Goal: Task Accomplishment & Management: Manage account settings

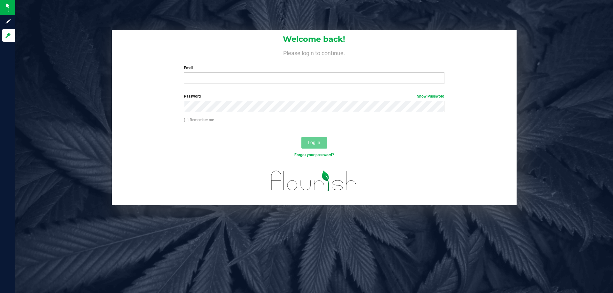
drag, startPoint x: 0, startPoint y: 0, endPoint x: 211, endPoint y: 27, distance: 213.1
click at [211, 27] on div "Welcome back! Please login to continue. Email Required Please format your email…" at bounding box center [314, 146] width 598 height 293
click at [291, 79] on input "Email" at bounding box center [314, 77] width 260 height 11
type input "[EMAIL_ADDRESS][DOMAIN_NAME]"
click at [301, 137] on button "Log In" at bounding box center [314, 142] width 26 height 11
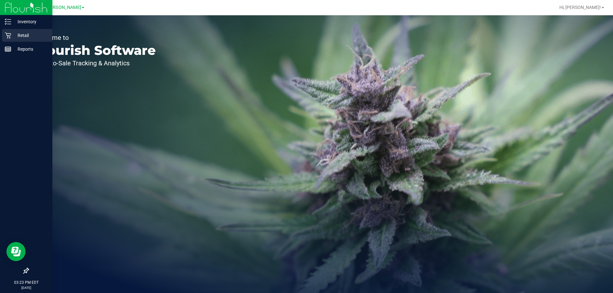
click at [22, 36] on p "Retail" at bounding box center [30, 36] width 38 height 8
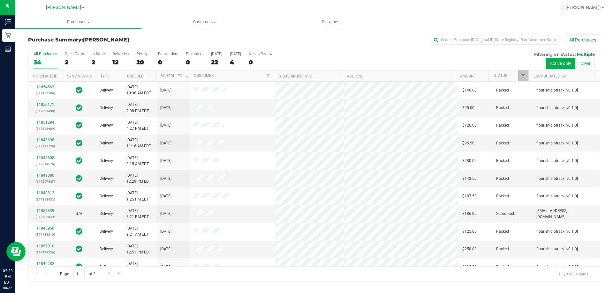
click at [520, 75] on link "Filter" at bounding box center [523, 76] width 11 height 11
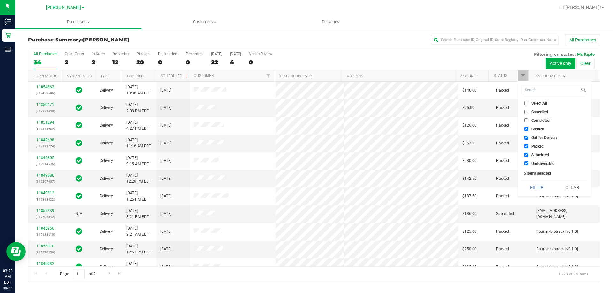
click at [525, 105] on input "Select All" at bounding box center [526, 103] width 4 height 4
checkbox input "true"
click at [525, 105] on input "Select All" at bounding box center [526, 103] width 4 height 4
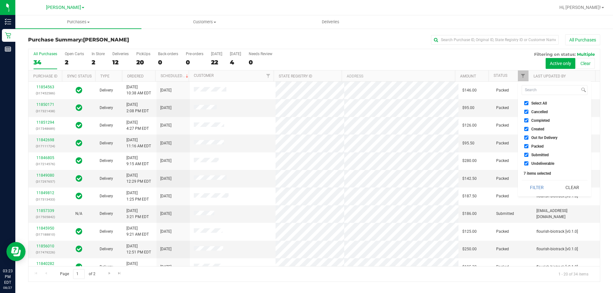
checkbox input "false"
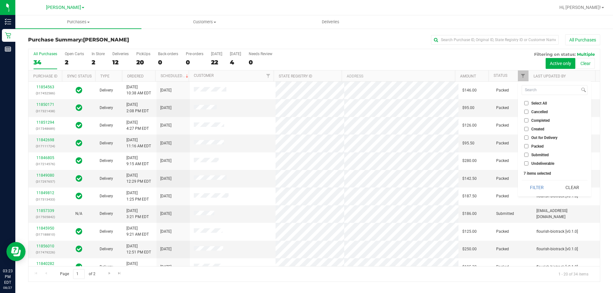
checkbox input "false"
click at [533, 155] on span "Submitted" at bounding box center [540, 155] width 18 height 4
click at [528, 155] on input "Submitted" at bounding box center [526, 155] width 4 height 4
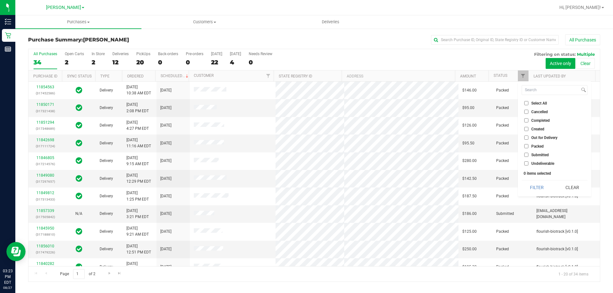
checkbox input "true"
click at [533, 185] on button "Filter" at bounding box center [537, 188] width 31 height 14
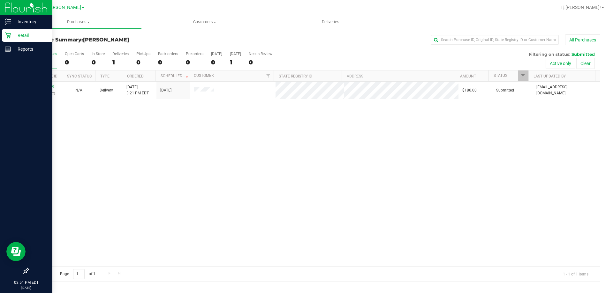
click at [26, 38] on p "Retail" at bounding box center [30, 36] width 38 height 8
click at [30, 35] on p "Retail" at bounding box center [30, 36] width 38 height 8
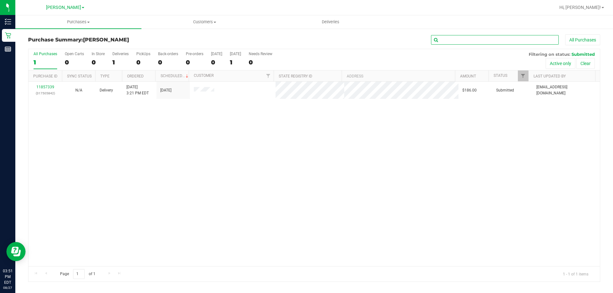
click at [461, 39] on input "text" at bounding box center [495, 40] width 128 height 10
paste input "P5XR0182"
type input "P5XR0182"
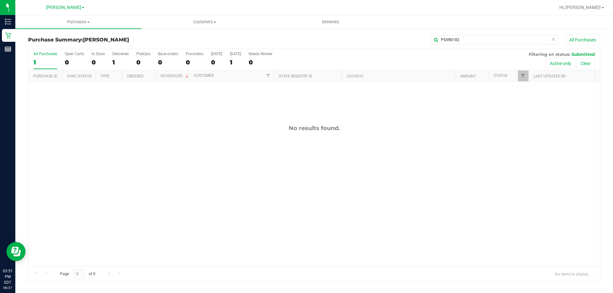
drag, startPoint x: 323, startPoint y: 153, endPoint x: 232, endPoint y: 125, distance: 95.0
click at [320, 153] on div "No results found." at bounding box center [314, 196] width 572 height 228
click at [206, 23] on span "Customers" at bounding box center [204, 22] width 125 height 6
click at [181, 38] on span "All customers" at bounding box center [164, 38] width 46 height 5
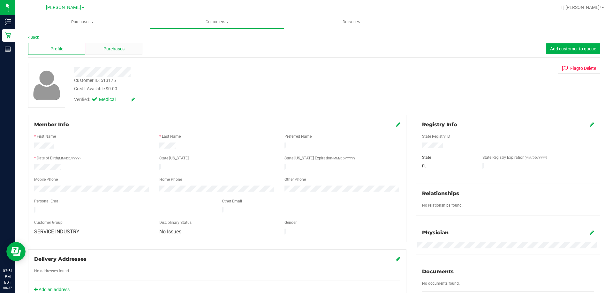
click at [115, 47] on span "Purchases" at bounding box center [113, 49] width 21 height 7
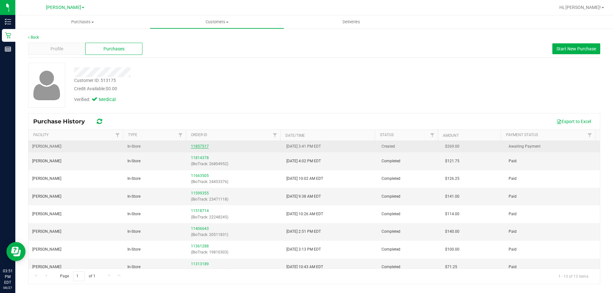
click at [203, 145] on link "11857517" at bounding box center [200, 146] width 18 height 4
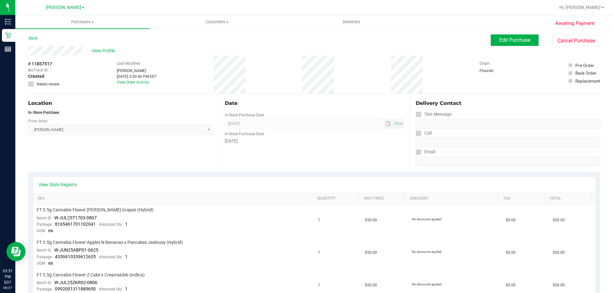
click at [354, 160] on div "Date In-Store Purchase Date Aug 27, 2025 Now In-Store Purchase Date Wednesday" at bounding box center [314, 133] width 191 height 78
click at [503, 42] on span "Edit Purchase" at bounding box center [514, 40] width 31 height 6
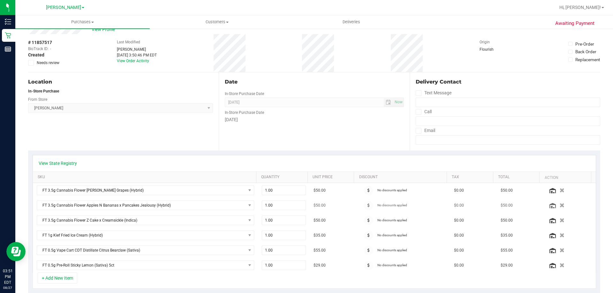
scroll to position [32, 0]
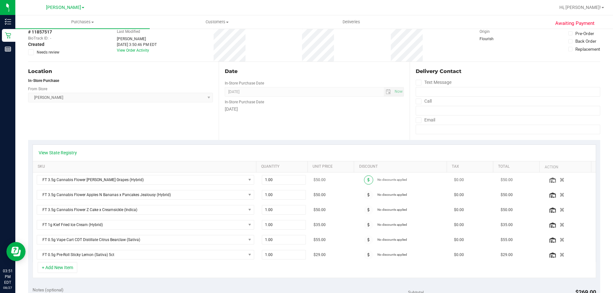
click at [364, 182] on span at bounding box center [368, 180] width 9 height 9
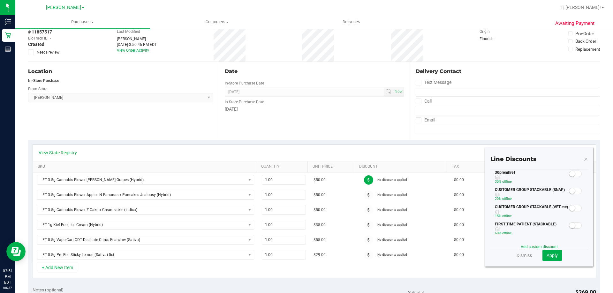
click at [569, 173] on small at bounding box center [572, 174] width 6 height 6
click at [547, 257] on span "Apply" at bounding box center [552, 255] width 11 height 5
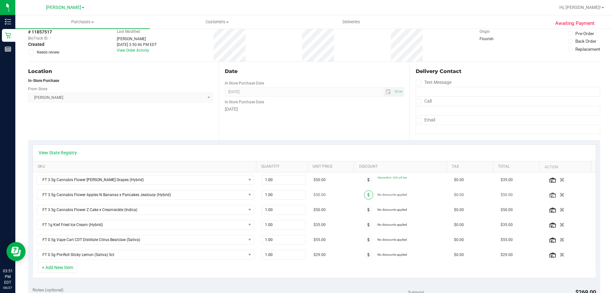
click at [364, 197] on span at bounding box center [368, 195] width 9 height 9
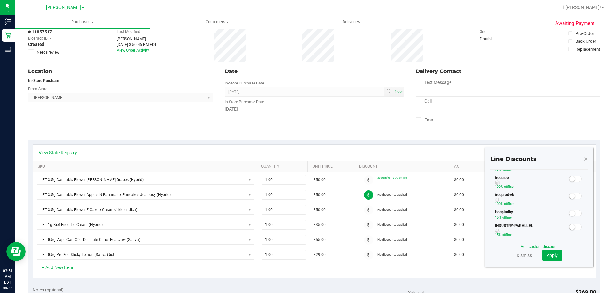
scroll to position [0, 0]
click at [569, 172] on small at bounding box center [572, 174] width 6 height 6
click at [547, 255] on span "Apply" at bounding box center [552, 255] width 11 height 5
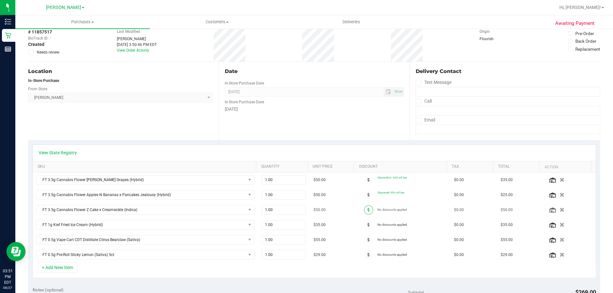
click at [364, 211] on span at bounding box center [368, 210] width 9 height 9
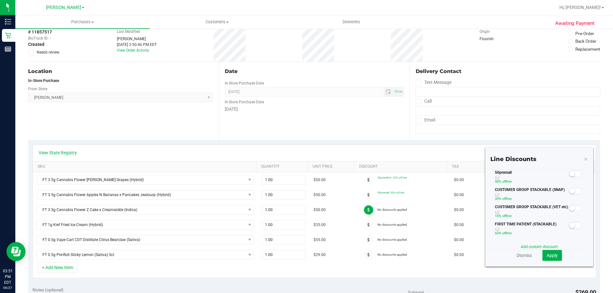
click at [572, 175] on span at bounding box center [575, 174] width 13 height 6
click at [547, 257] on span "Apply" at bounding box center [552, 255] width 11 height 5
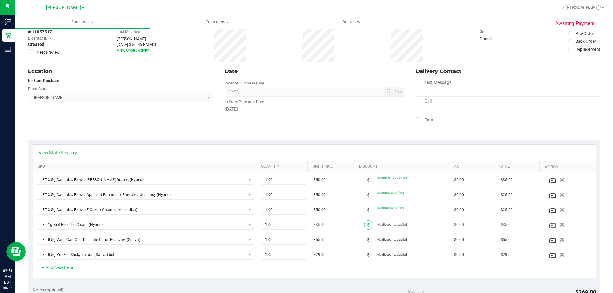
click at [364, 226] on span at bounding box center [368, 225] width 9 height 9
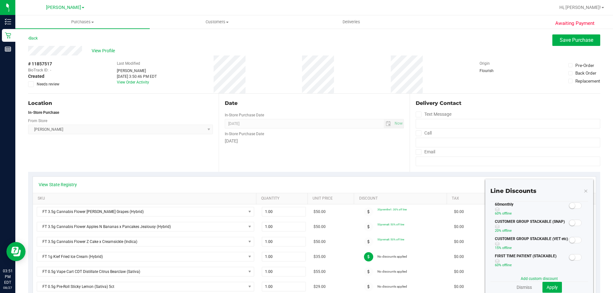
click at [569, 206] on small at bounding box center [572, 206] width 6 height 6
click at [554, 288] on button "Apply" at bounding box center [551, 287] width 19 height 11
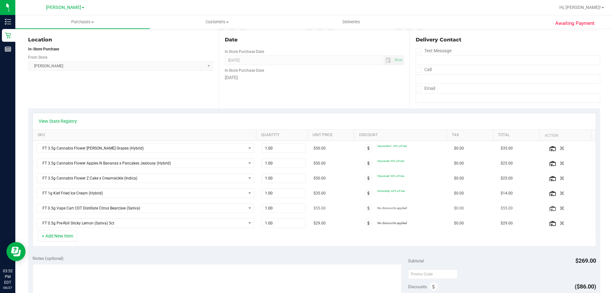
scroll to position [64, 0]
click at [364, 210] on span at bounding box center [368, 208] width 9 height 9
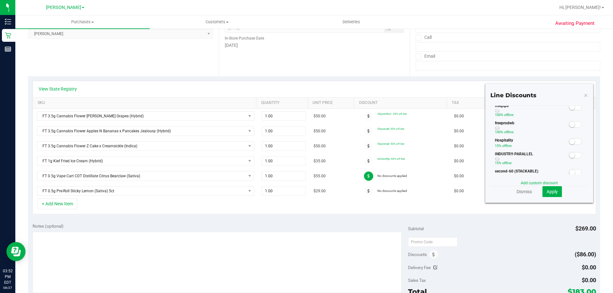
scroll to position [0, 0]
click at [571, 111] on span at bounding box center [575, 110] width 13 height 6
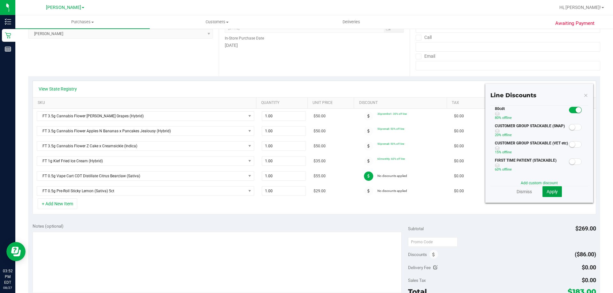
click at [547, 192] on span "Apply" at bounding box center [552, 191] width 11 height 5
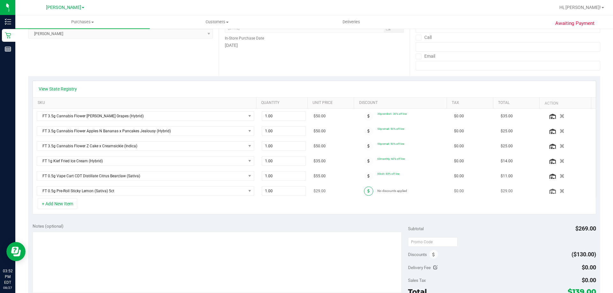
click at [364, 194] on span at bounding box center [368, 191] width 9 height 9
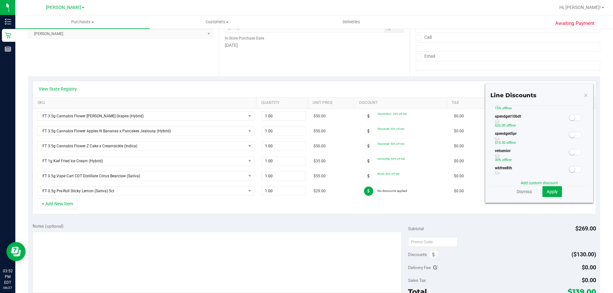
scroll to position [163, 0]
click at [569, 134] on small at bounding box center [572, 134] width 6 height 6
click at [550, 193] on span "Apply" at bounding box center [552, 191] width 11 height 5
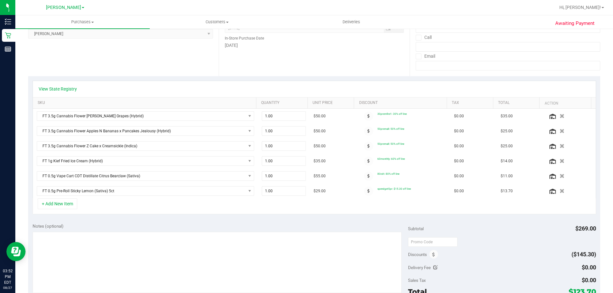
click at [457, 210] on div "+ Add New Item" at bounding box center [315, 207] width 564 height 16
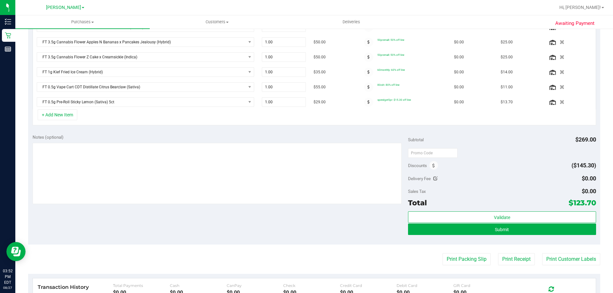
scroll to position [157, 0]
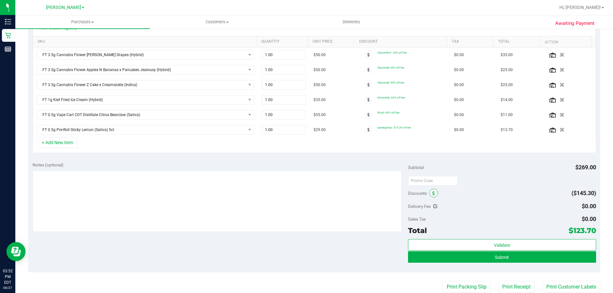
click at [432, 190] on span at bounding box center [433, 193] width 9 height 9
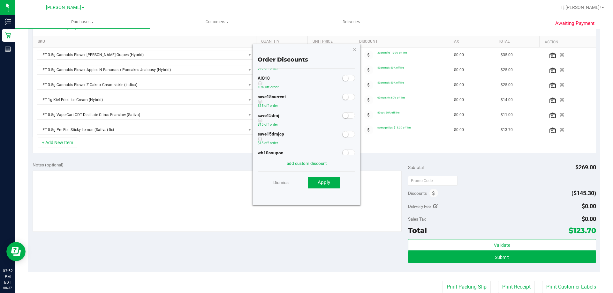
scroll to position [35, 0]
click at [327, 161] on div "add custom discount" at bounding box center [307, 164] width 98 height 6
click at [305, 165] on link "add custom discount" at bounding box center [307, 163] width 40 height 5
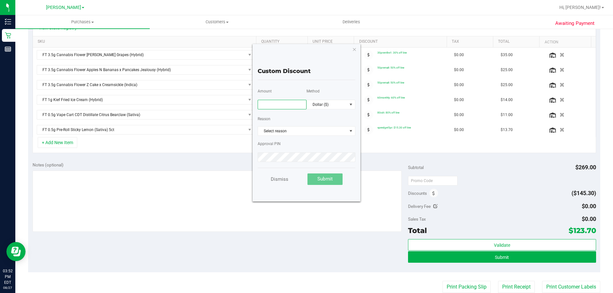
click at [277, 105] on input "text" at bounding box center [282, 105] width 49 height 10
type input "13.70"
click at [322, 133] on span "Select reason" at bounding box center [302, 131] width 89 height 9
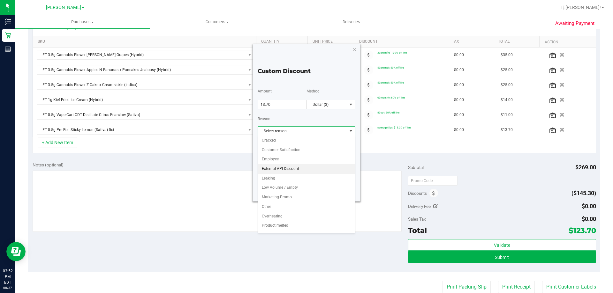
scroll to position [0, 0]
click at [272, 210] on li "Marketing-Promo" at bounding box center [306, 208] width 97 height 10
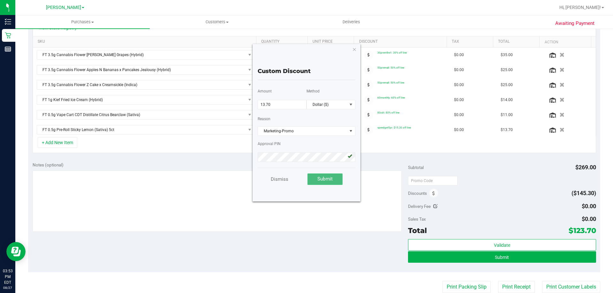
click at [326, 178] on span "Submit" at bounding box center [324, 179] width 15 height 6
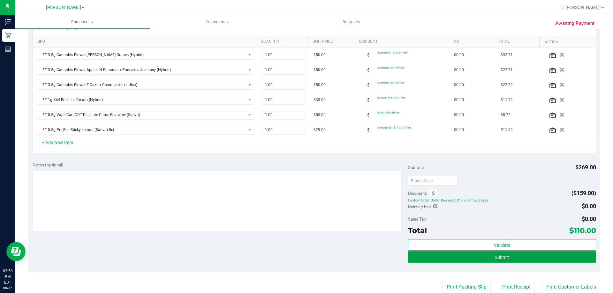
click at [495, 257] on span "Submit" at bounding box center [502, 257] width 14 height 5
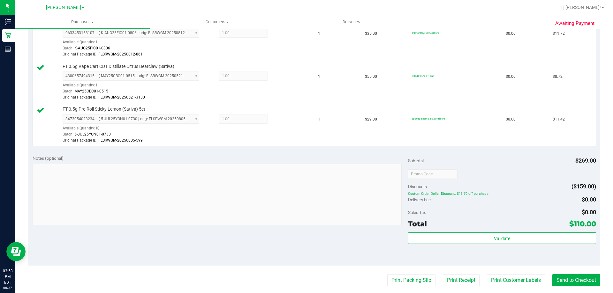
scroll to position [317, 0]
click at [573, 277] on button "Send to Checkout" at bounding box center [576, 280] width 48 height 12
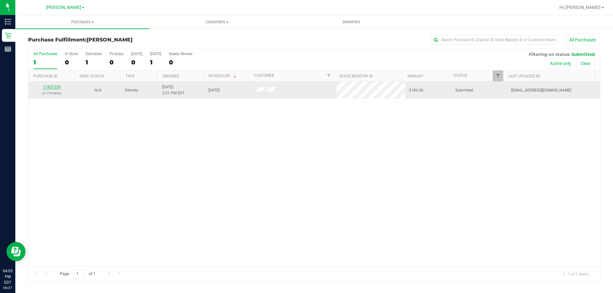
click at [56, 86] on link "11857339" at bounding box center [52, 87] width 18 height 4
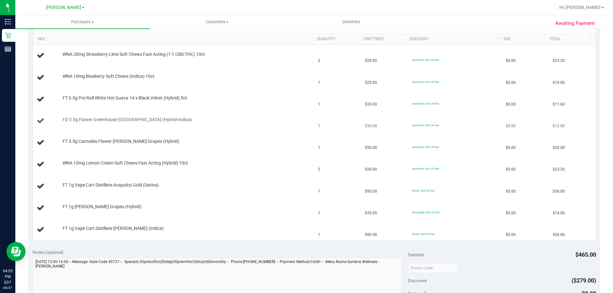
scroll to position [192, 0]
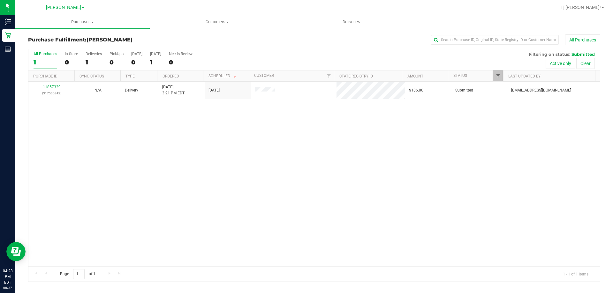
click at [499, 74] on span "Filter" at bounding box center [498, 75] width 5 height 5
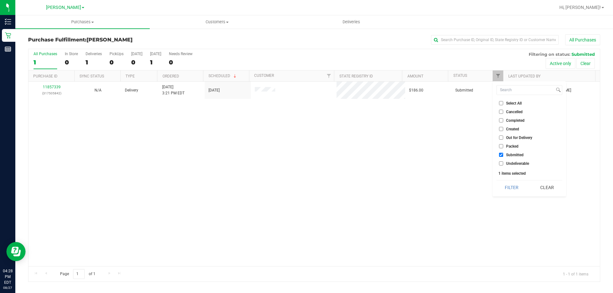
click at [505, 102] on label "Select All" at bounding box center [510, 103] width 23 height 4
click at [503, 102] on input "Select All" at bounding box center [501, 103] width 4 height 4
checkbox input "true"
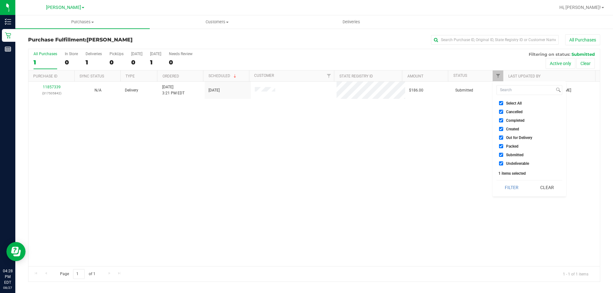
checkbox input "true"
click at [505, 102] on label "Select All" at bounding box center [510, 103] width 23 height 4
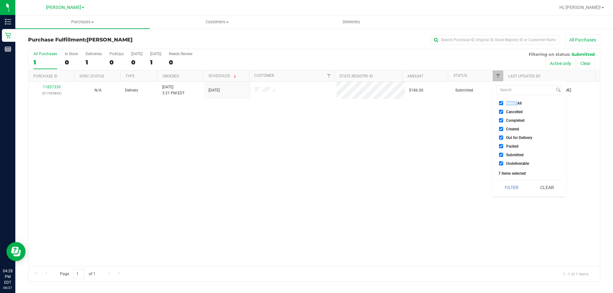
click at [503, 102] on input "Select All" at bounding box center [501, 103] width 4 height 4
checkbox input "false"
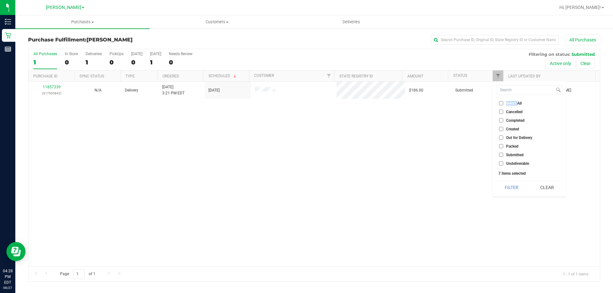
checkbox input "false"
click at [495, 41] on input "text" at bounding box center [495, 40] width 128 height 10
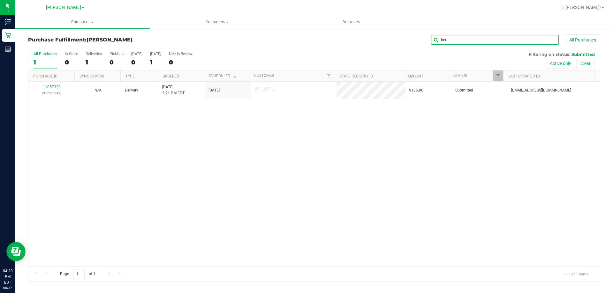
type input "her"
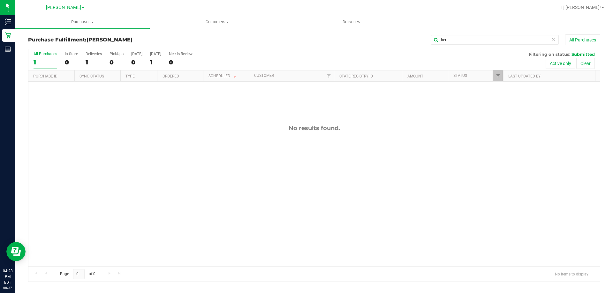
click at [501, 73] on link "Filter" at bounding box center [498, 76] width 11 height 11
click at [509, 105] on span "Select All" at bounding box center [514, 104] width 16 height 4
click at [503, 105] on input "Select All" at bounding box center [501, 103] width 4 height 4
checkbox input "true"
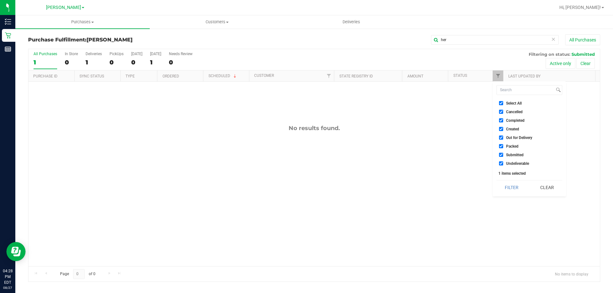
checkbox input "true"
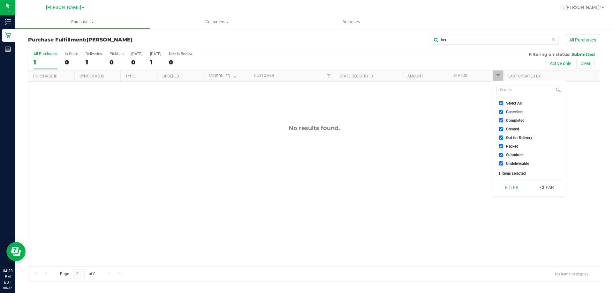
checkbox input "true"
click at [509, 105] on span "Select All" at bounding box center [514, 104] width 16 height 4
click at [503, 105] on input "Select All" at bounding box center [501, 103] width 4 height 4
checkbox input "false"
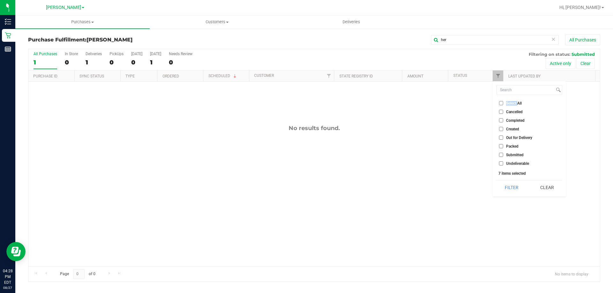
checkbox input "false"
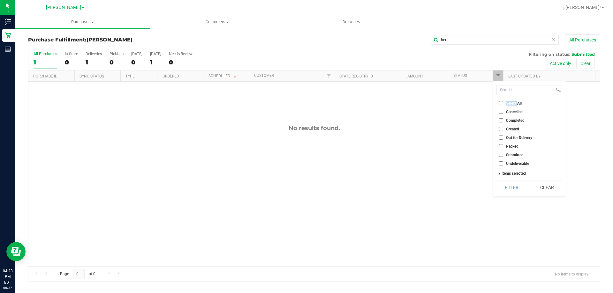
checkbox input "false"
click at [514, 187] on button "Filter" at bounding box center [511, 188] width 31 height 14
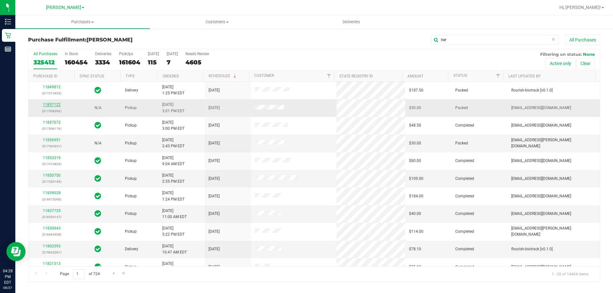
click at [45, 104] on link "11857122" at bounding box center [52, 104] width 18 height 4
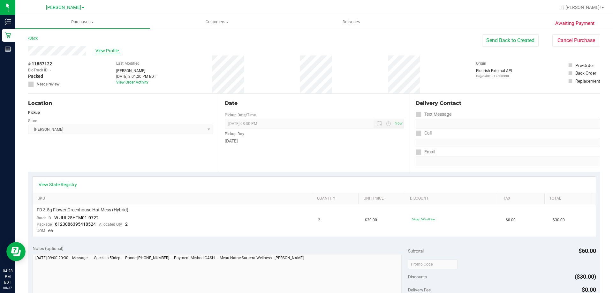
click at [106, 52] on span "View Profile" at bounding box center [108, 51] width 26 height 7
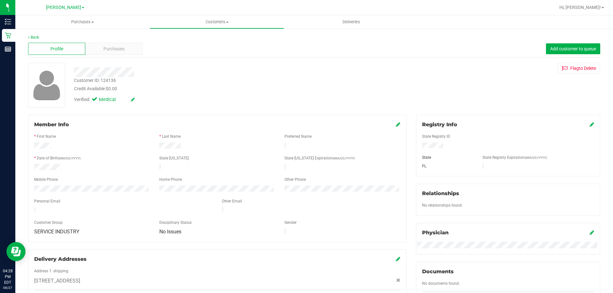
click at [115, 55] on div "Profile Purchases Add customer to queue" at bounding box center [314, 49] width 572 height 18
click at [116, 46] on span "Purchases" at bounding box center [113, 49] width 21 height 7
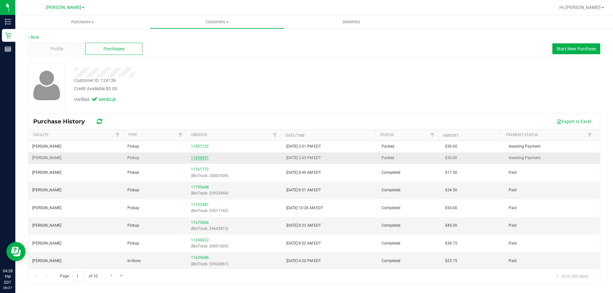
click at [205, 157] on link "11856951" at bounding box center [200, 158] width 18 height 4
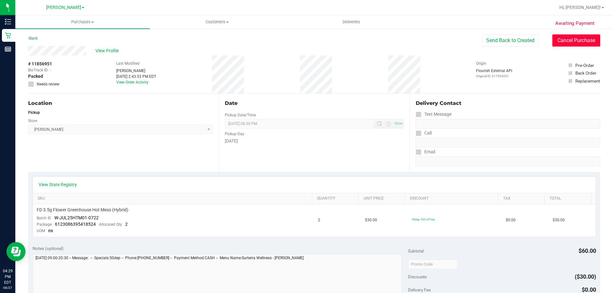
click at [566, 39] on button "Cancel Purchase" at bounding box center [576, 40] width 48 height 12
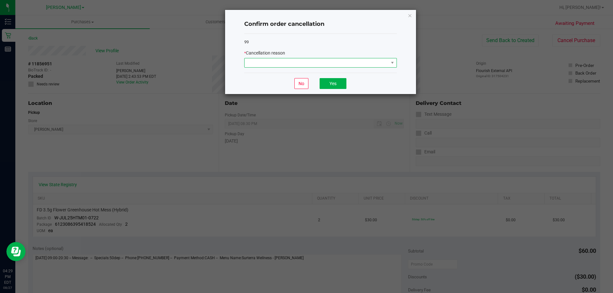
click at [368, 62] on span at bounding box center [317, 62] width 144 height 9
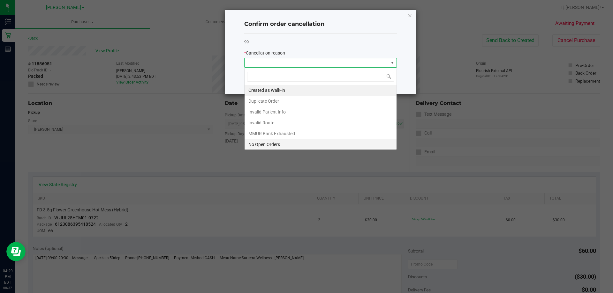
scroll to position [10, 153]
click at [284, 144] on li "No Open Orders" at bounding box center [321, 144] width 152 height 11
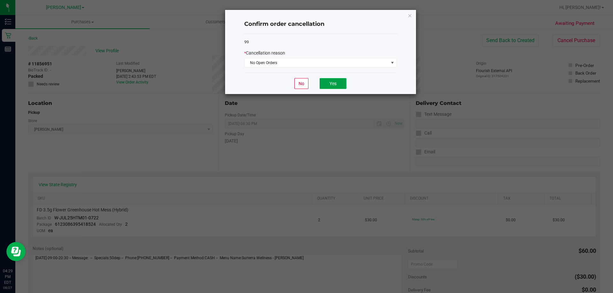
click at [337, 83] on button "Yes" at bounding box center [333, 83] width 27 height 11
